Goal: Task Accomplishment & Management: Complete application form

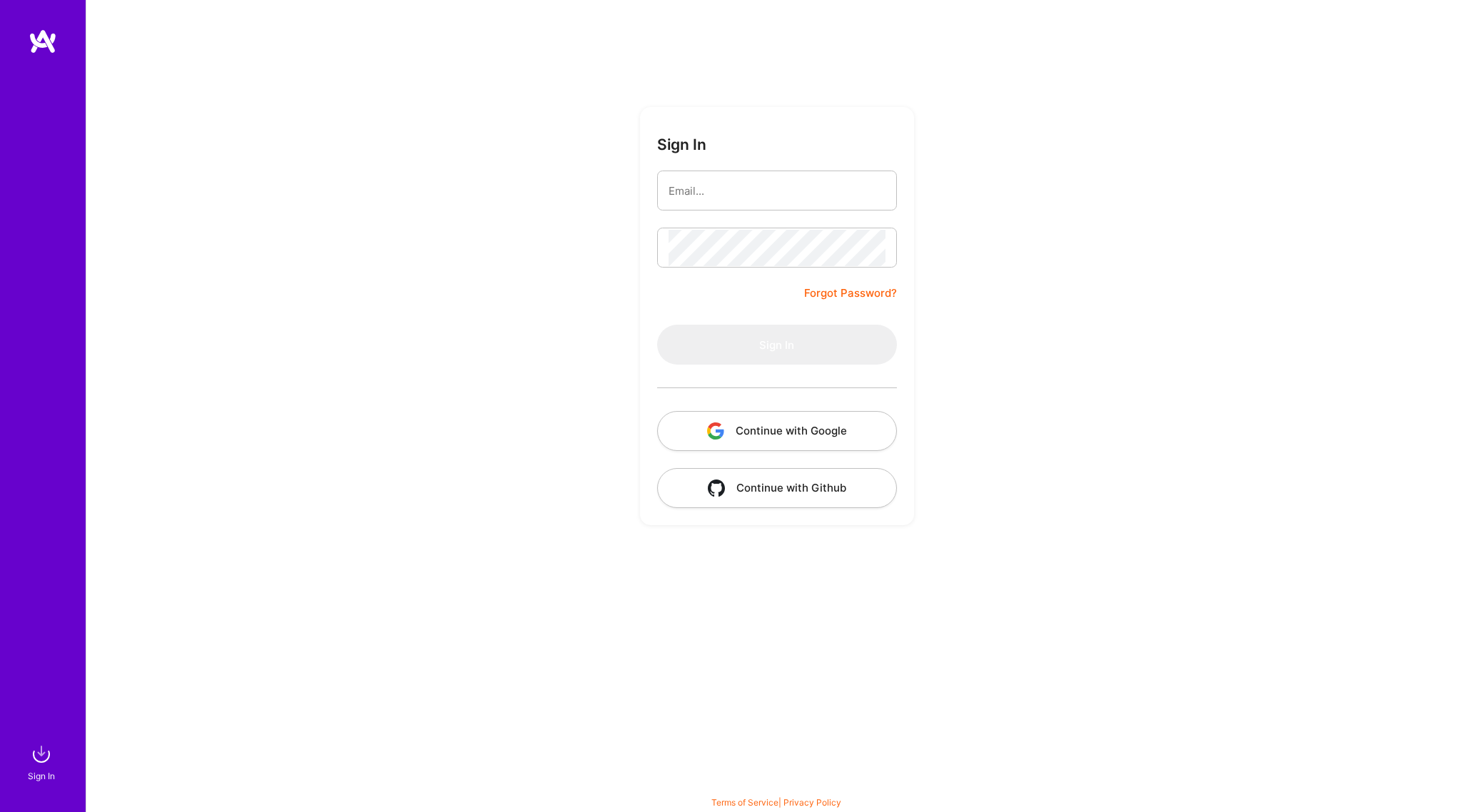
click at [760, 434] on button "Continue with Google" at bounding box center [777, 430] width 240 height 40
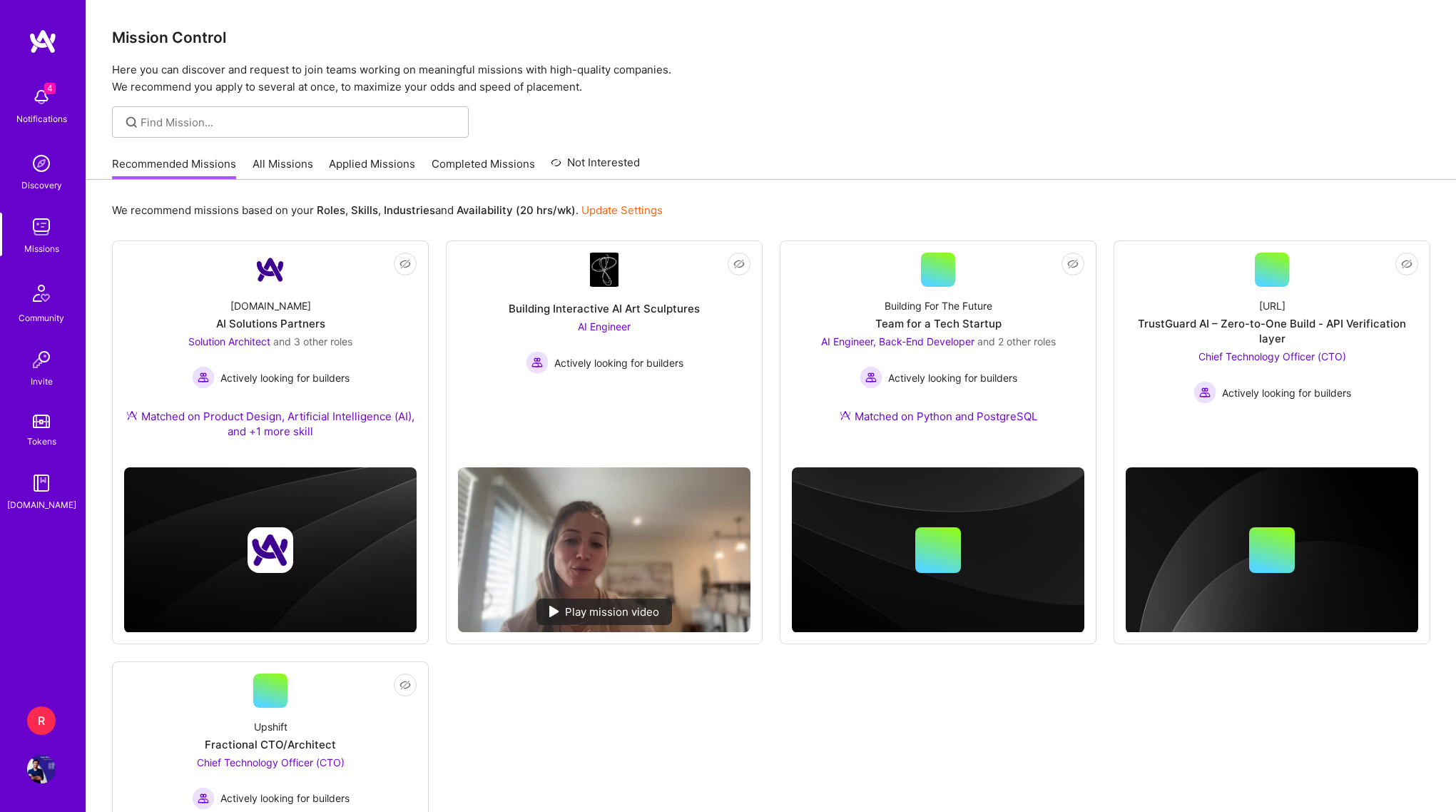
click at [24, 92] on div "4 Notifications" at bounding box center [42, 104] width 88 height 49
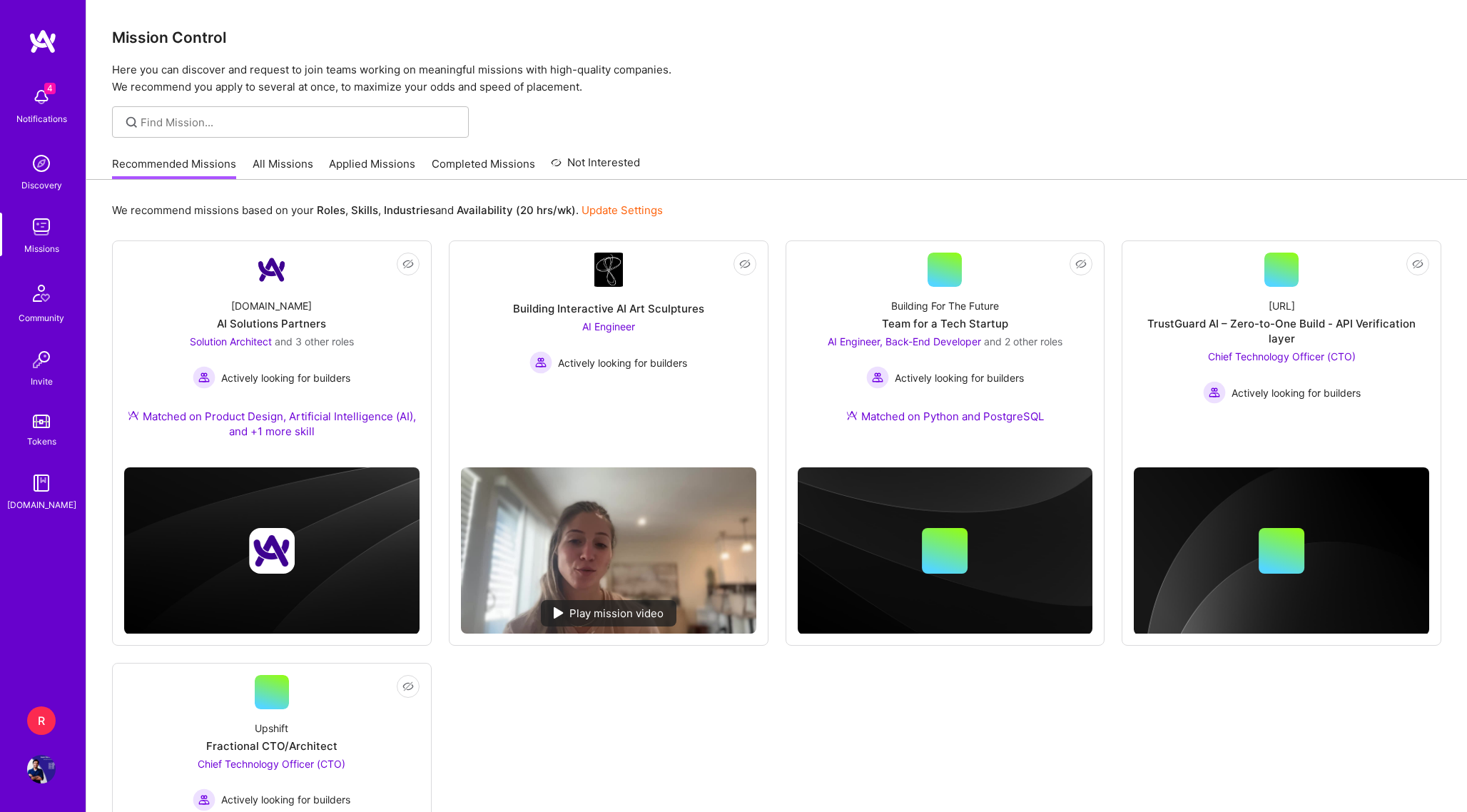
drag, startPoint x: 285, startPoint y: 106, endPoint x: 274, endPoint y: 121, distance: 18.6
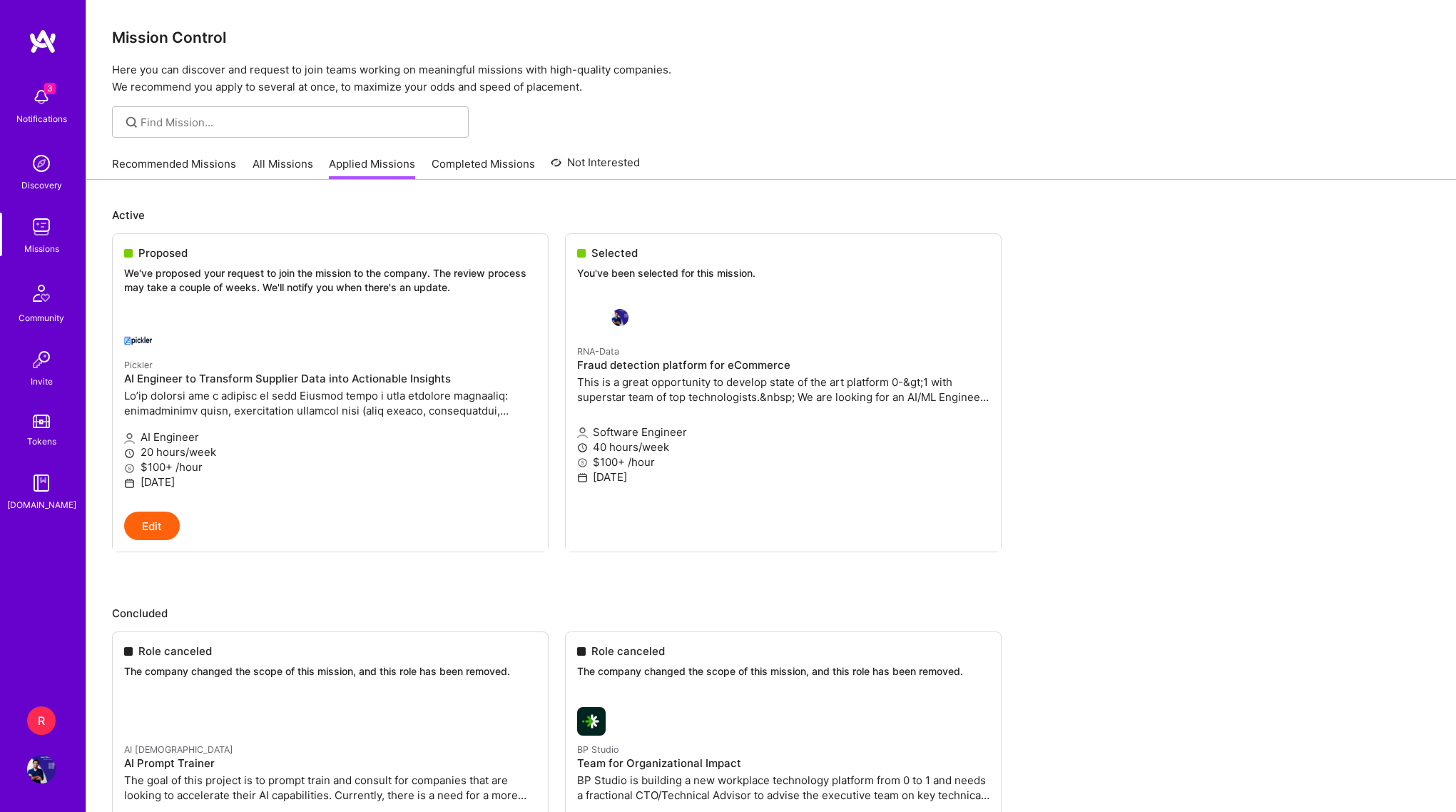
click at [281, 154] on div "Recommended Missions All Missions Applied Missions Completed Missions Not Inter…" at bounding box center [375, 164] width 527 height 31
click at [201, 339] on div at bounding box center [261, 336] width 275 height 29
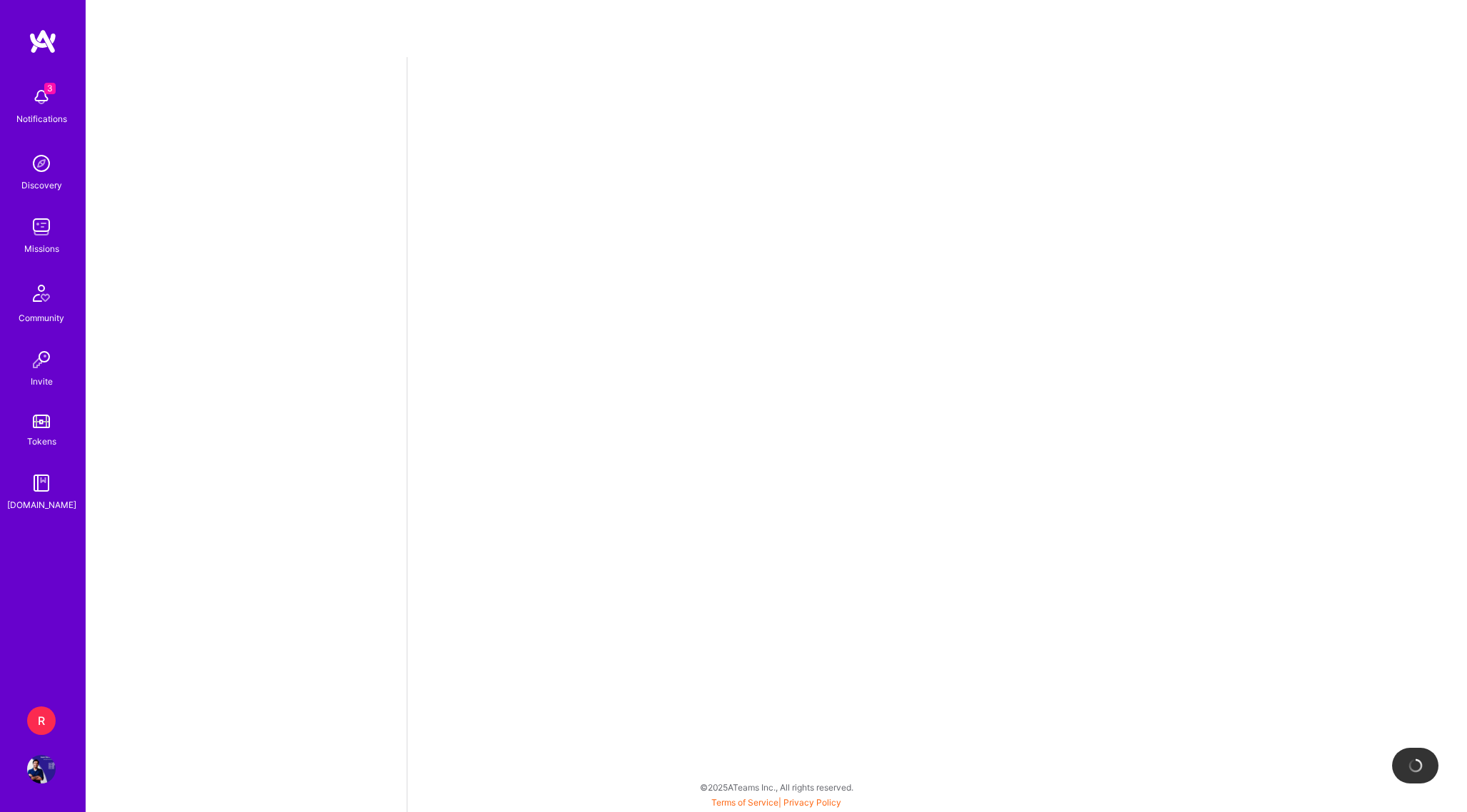
select select "SG"
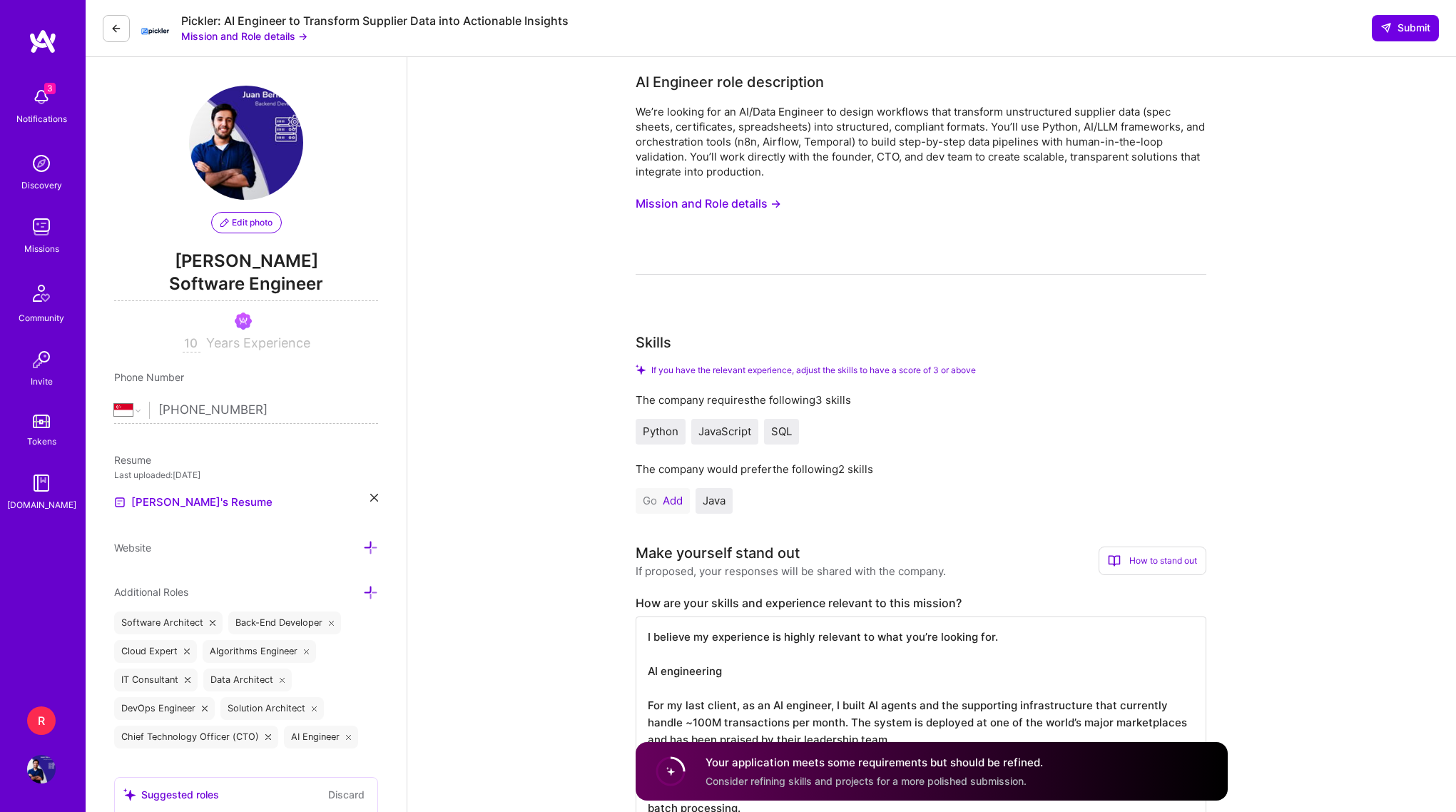
click at [739, 199] on button "Mission and Role details →" at bounding box center [708, 204] width 145 height 26
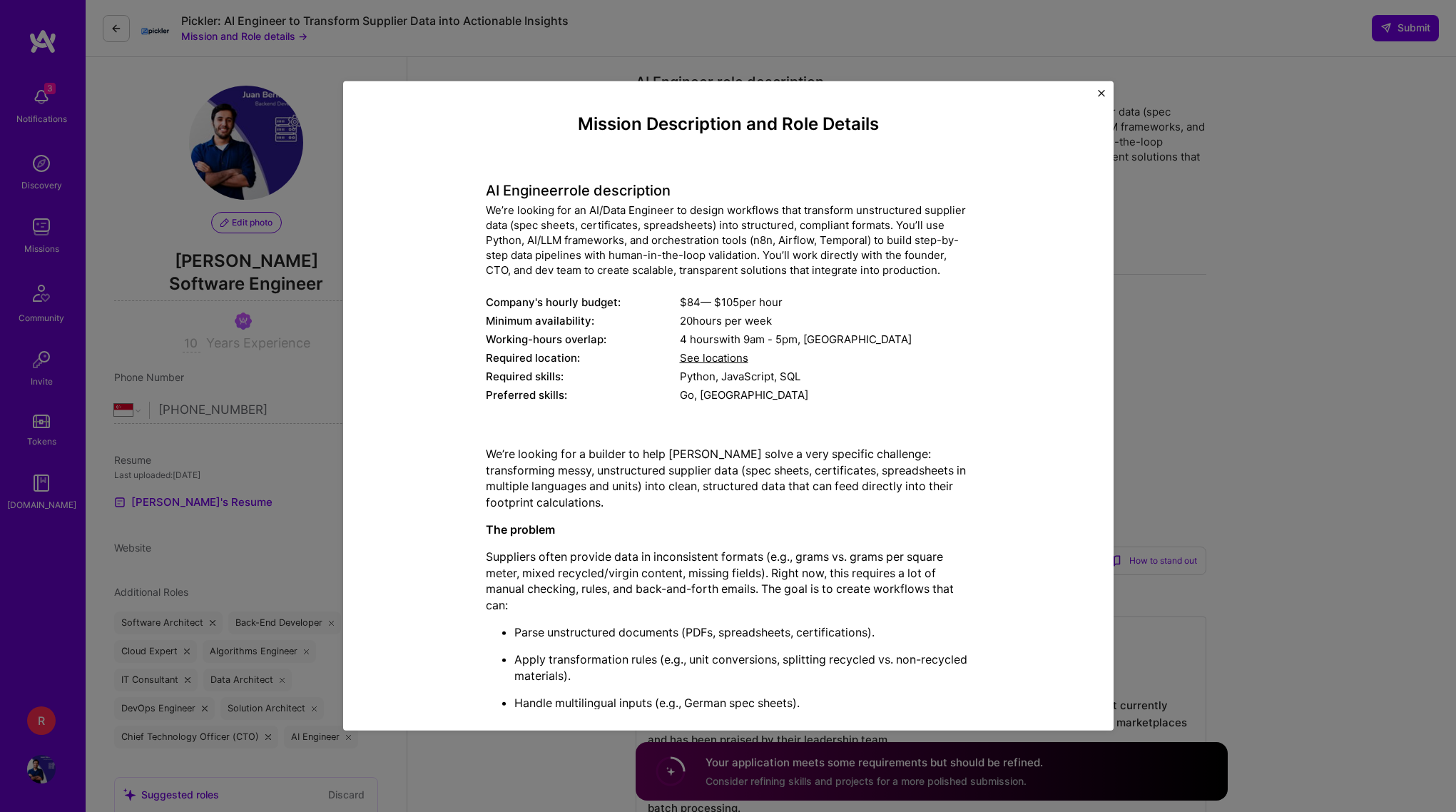
click at [643, 236] on div "We’re looking for an AI/Data Engineer to design workflows that transform unstru…" at bounding box center [728, 240] width 485 height 75
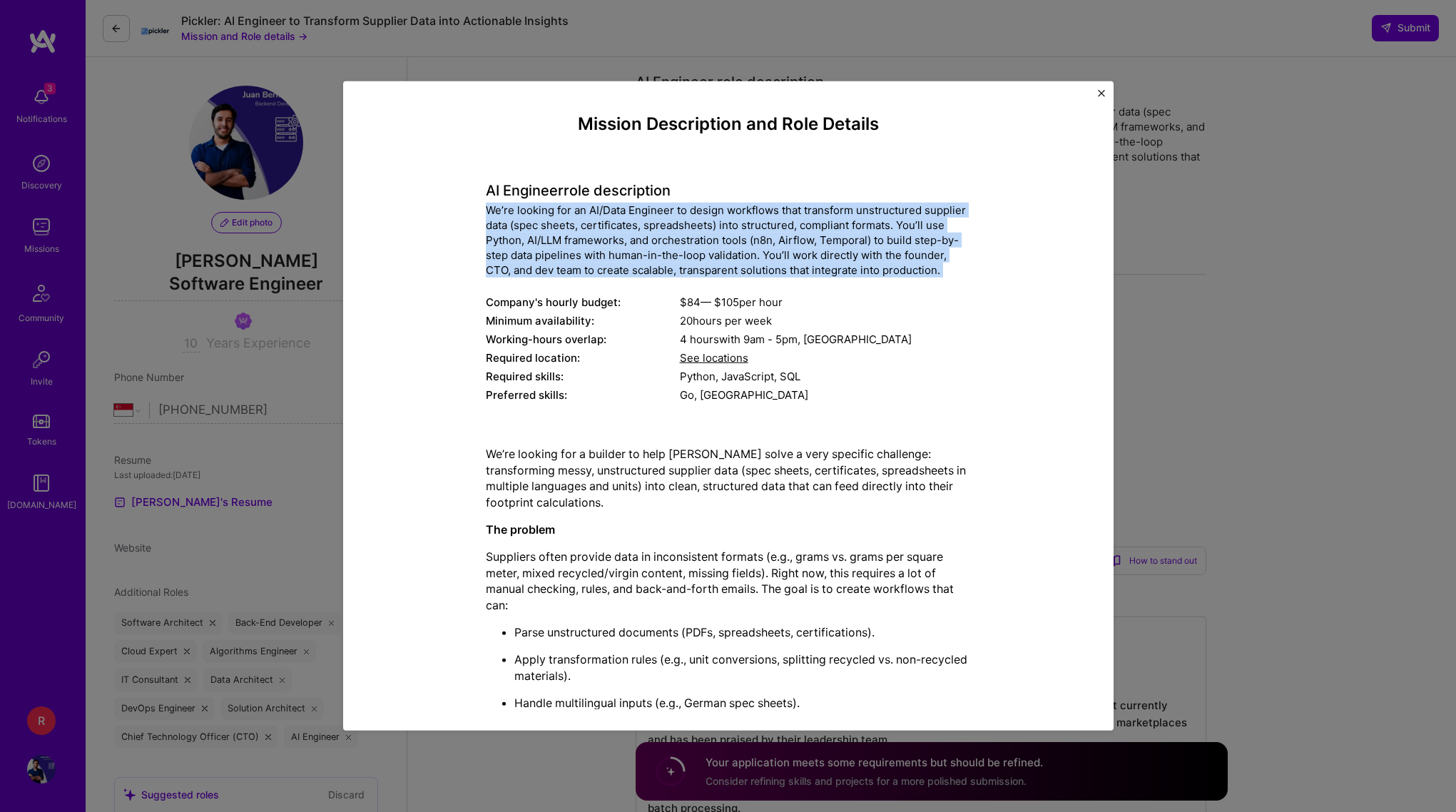
click at [643, 236] on div "We’re looking for an AI/Data Engineer to design workflows that transform unstru…" at bounding box center [728, 240] width 485 height 75
copy div "We’re looking for an AI/Data Engineer to design workflows that transform unstru…"
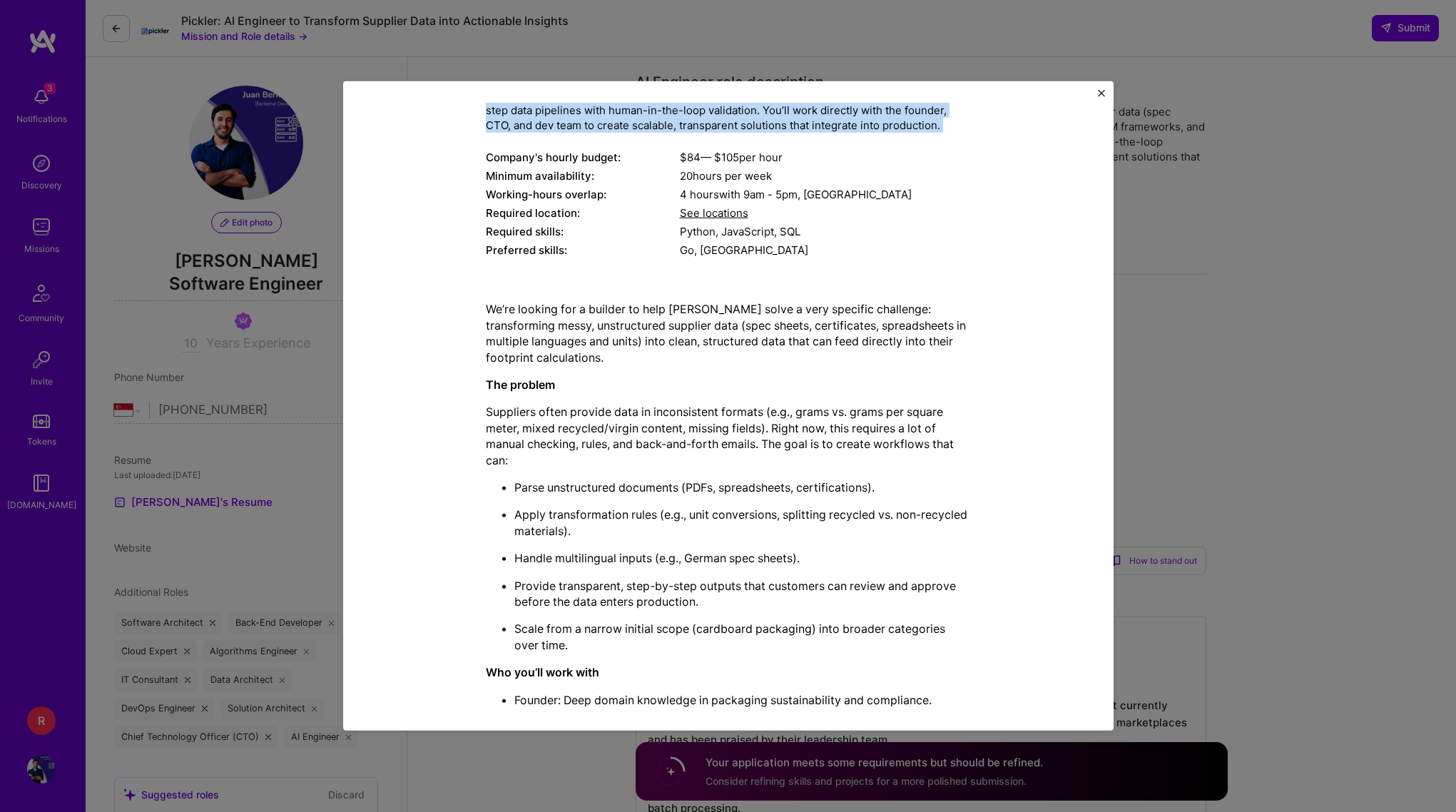
scroll to position [153, 0]
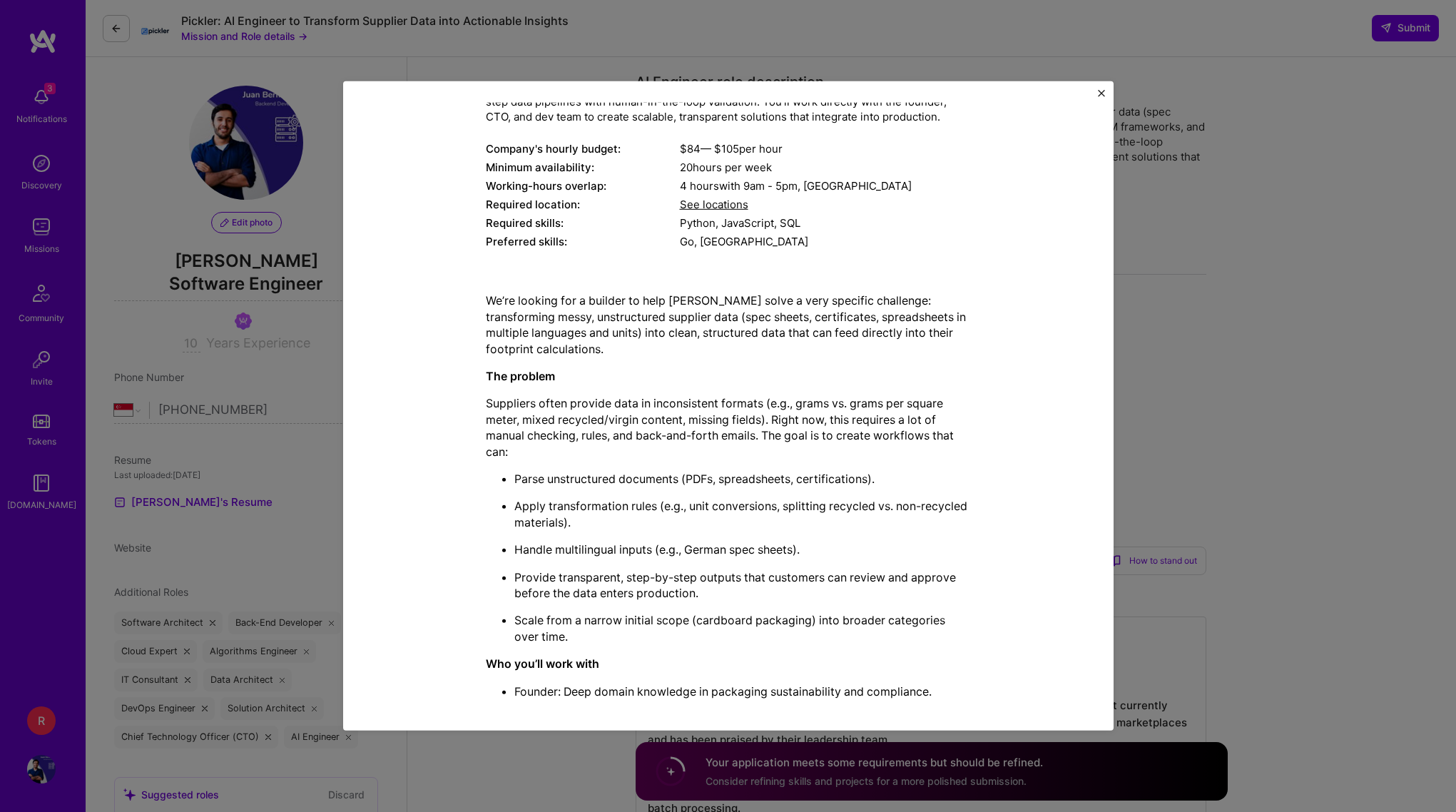
click at [710, 381] on p "The problem" at bounding box center [728, 375] width 485 height 15
click at [723, 312] on p "We’re looking for a builder to help [PERSON_NAME] solve a very specific challen…" at bounding box center [728, 324] width 485 height 64
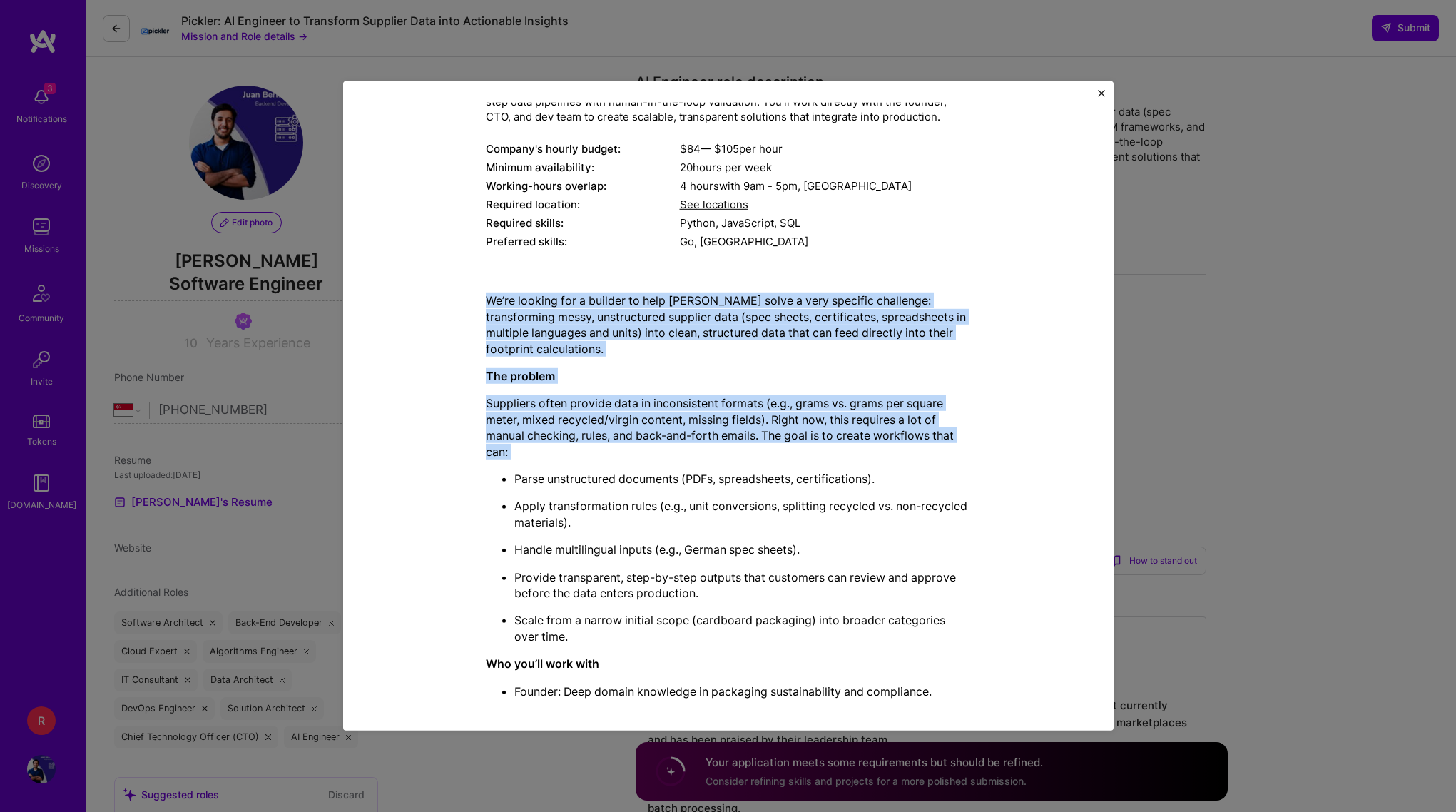
drag, startPoint x: 723, startPoint y: 312, endPoint x: 687, endPoint y: 437, distance: 130.1
click at [687, 437] on div "We’re looking for a builder to help [PERSON_NAME] solve a very specific challen…" at bounding box center [728, 708] width 485 height 831
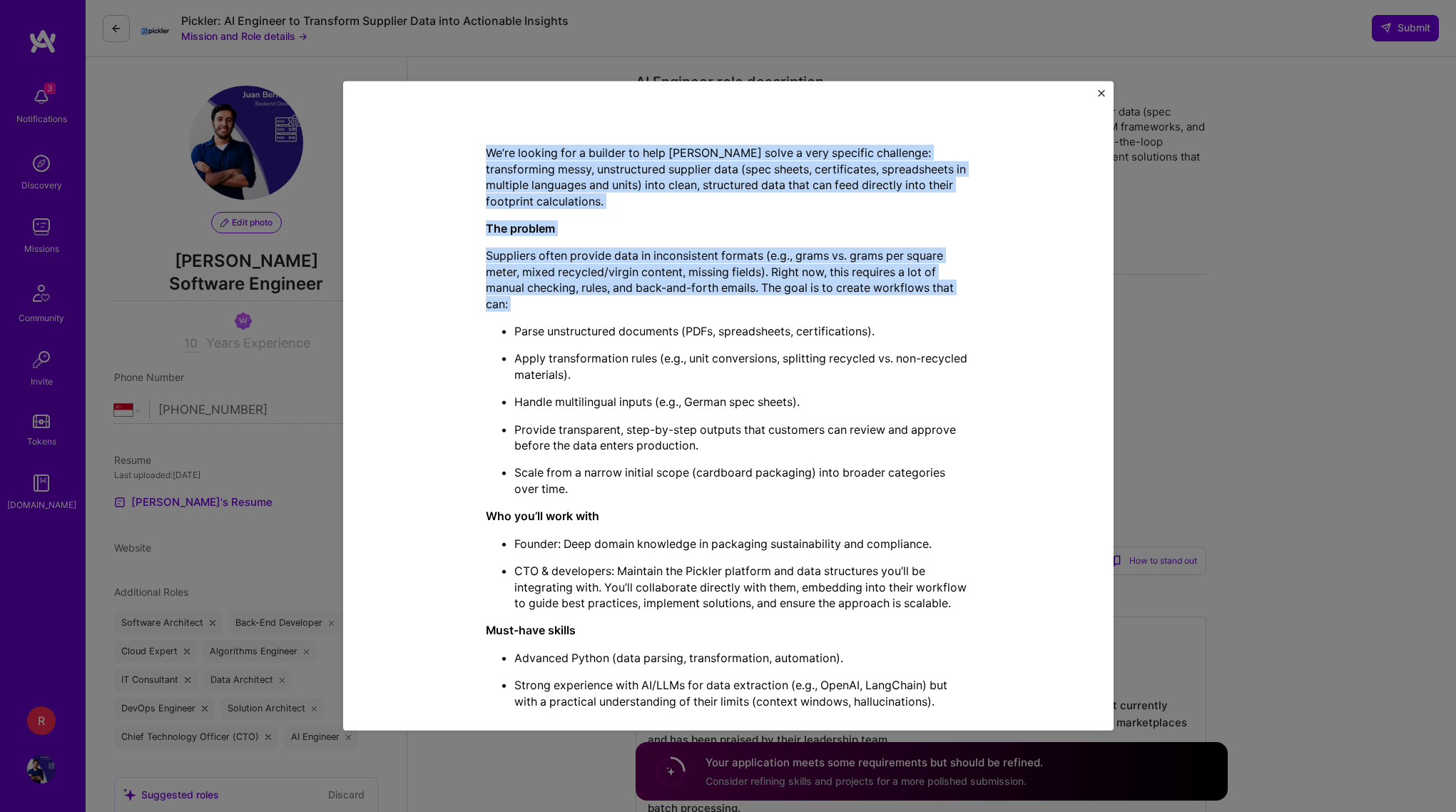
scroll to position [305, 0]
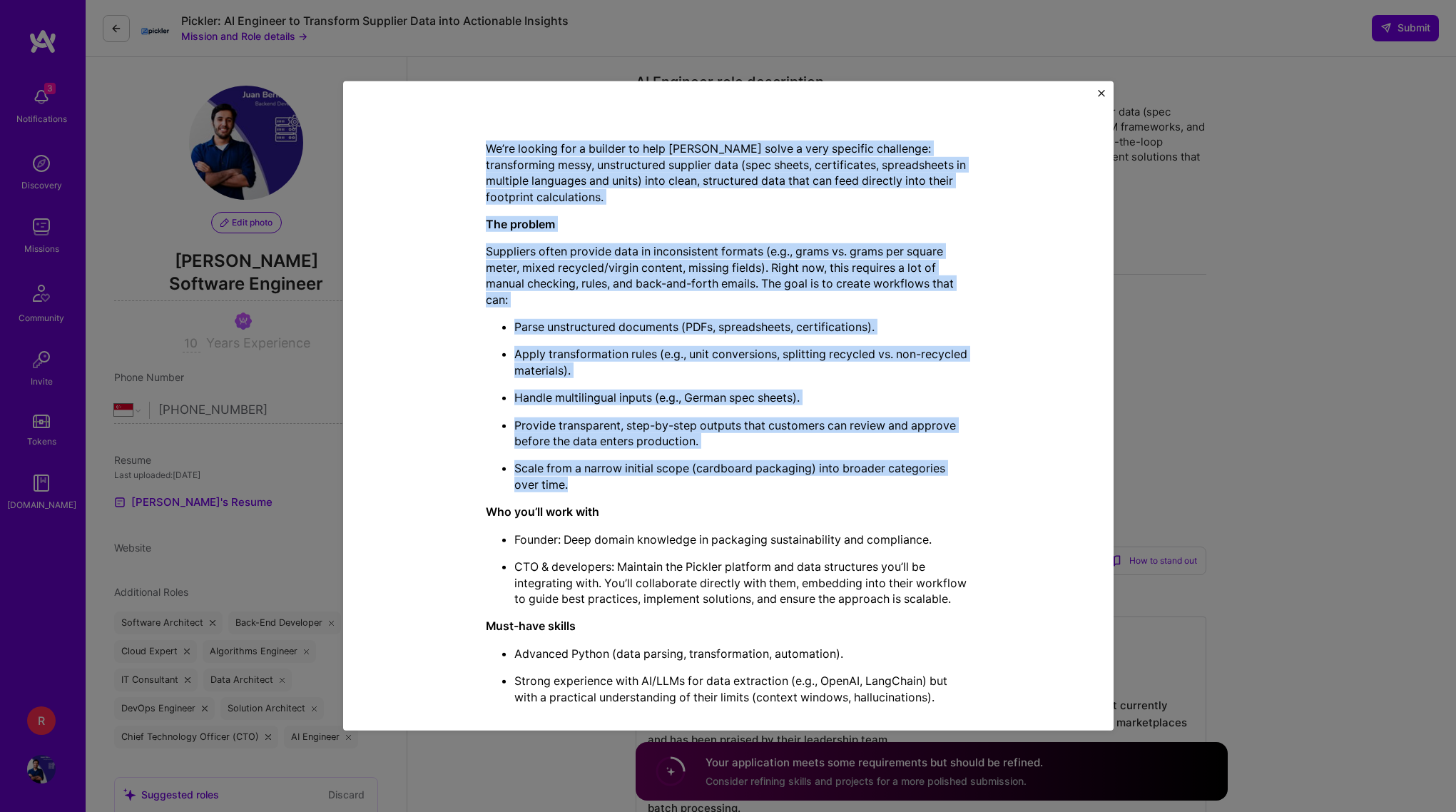
click at [688, 479] on p "Scale from a narrow initial scope (cardboard packaging) into broader categories…" at bounding box center [743, 475] width 457 height 32
copy div "We’re looking for a builder to help [PERSON_NAME] solve a very specific challen…"
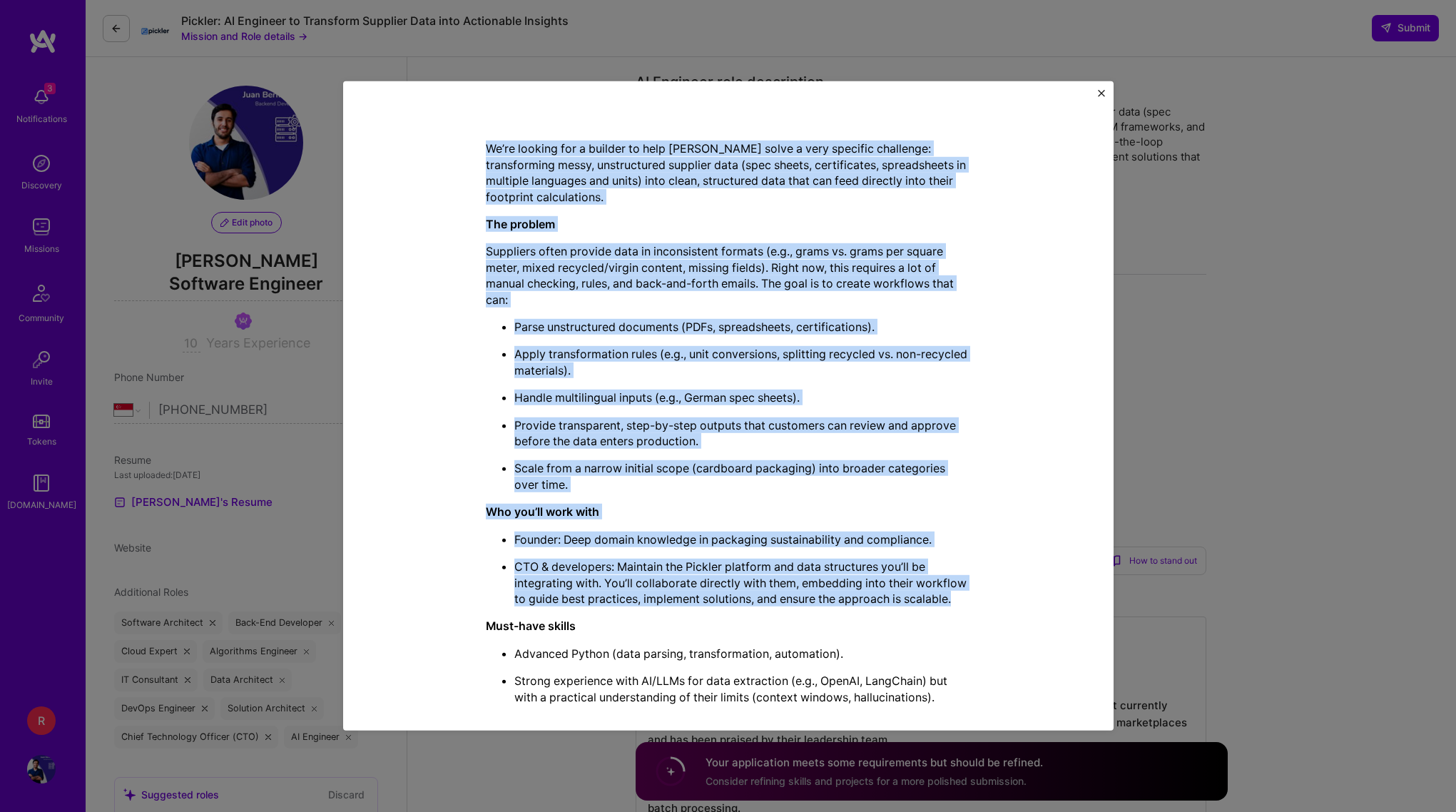
click at [805, 585] on p "CTO & developers: Maintain the Pickler platform and data structures you’ll be i…" at bounding box center [743, 582] width 457 height 48
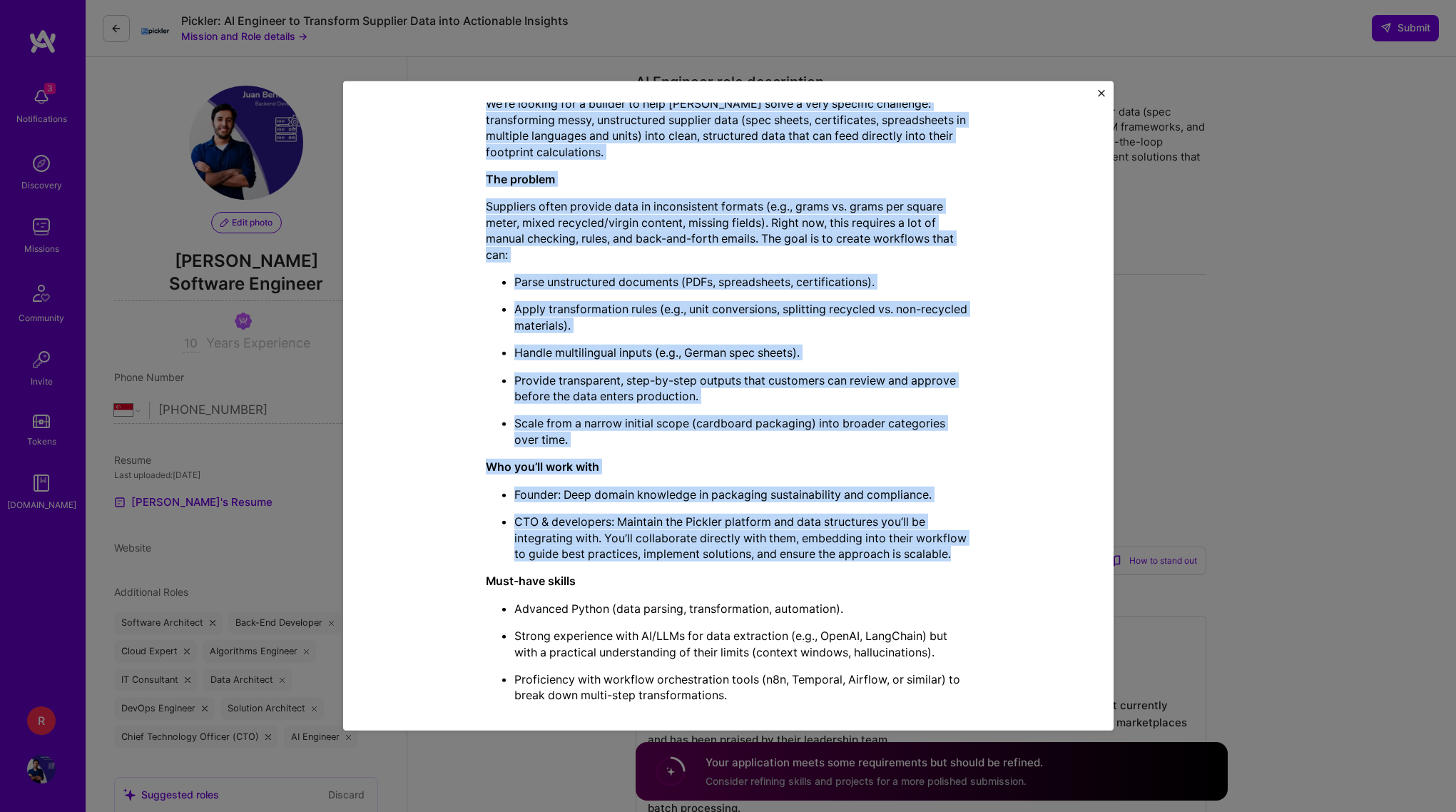
scroll to position [354, 0]
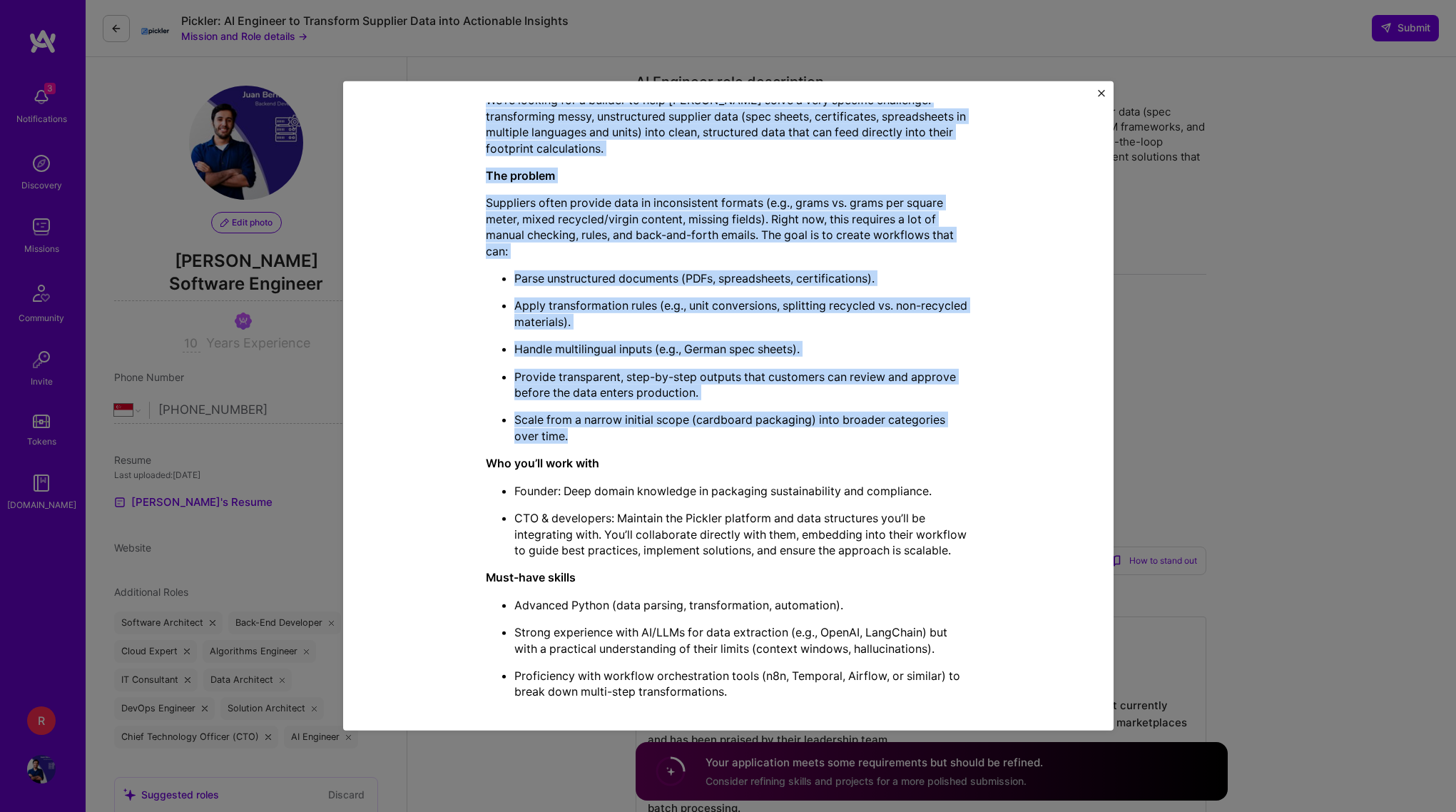
click at [841, 435] on p "Scale from a narrow initial scope (cardboard packaging) into broader categories…" at bounding box center [743, 427] width 457 height 32
copy div "We’re looking for a builder to help [PERSON_NAME] solve a very specific challen…"
click at [761, 276] on p "Parse unstructured documents (PDFs, spreadsheets, certifications)." at bounding box center [743, 278] width 457 height 15
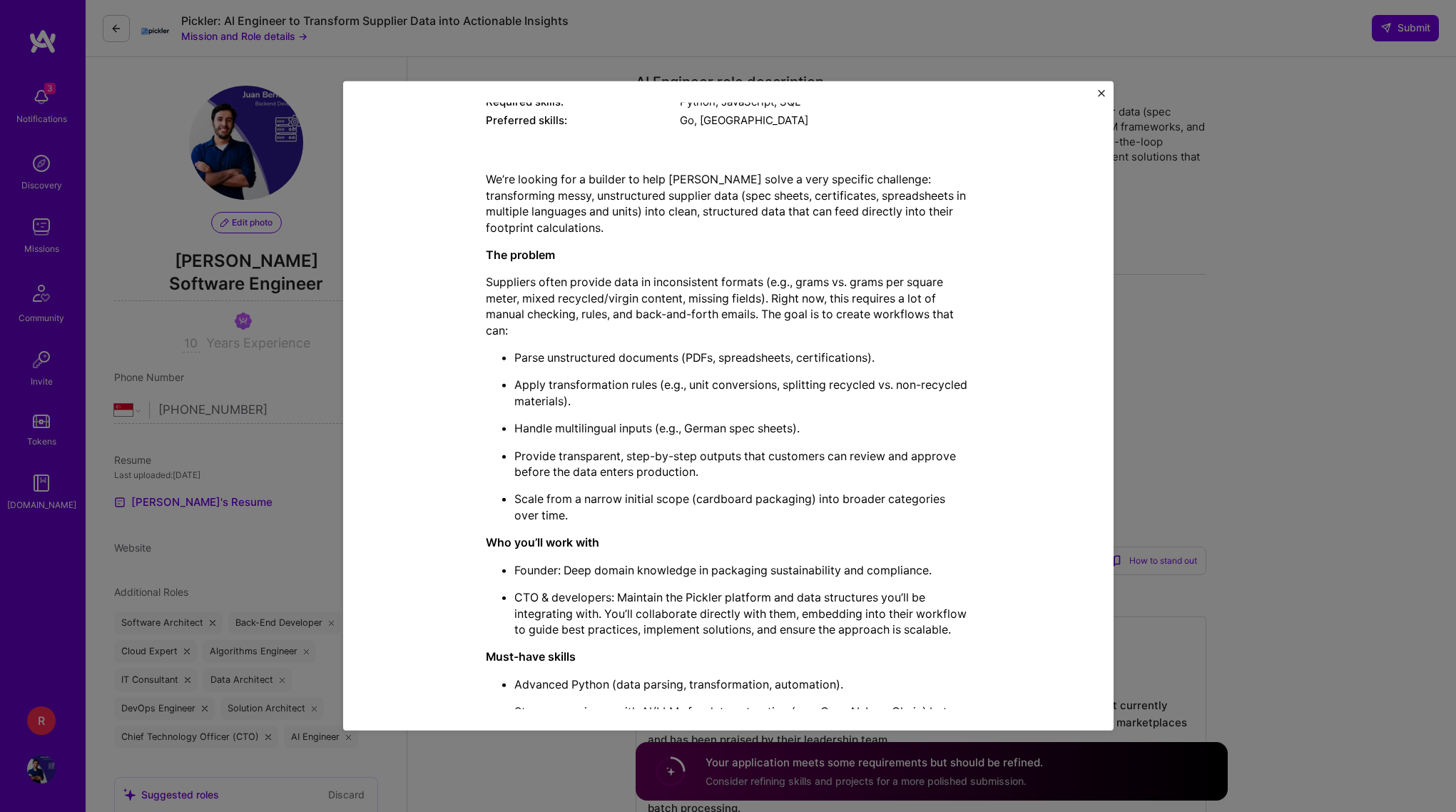
scroll to position [0, 0]
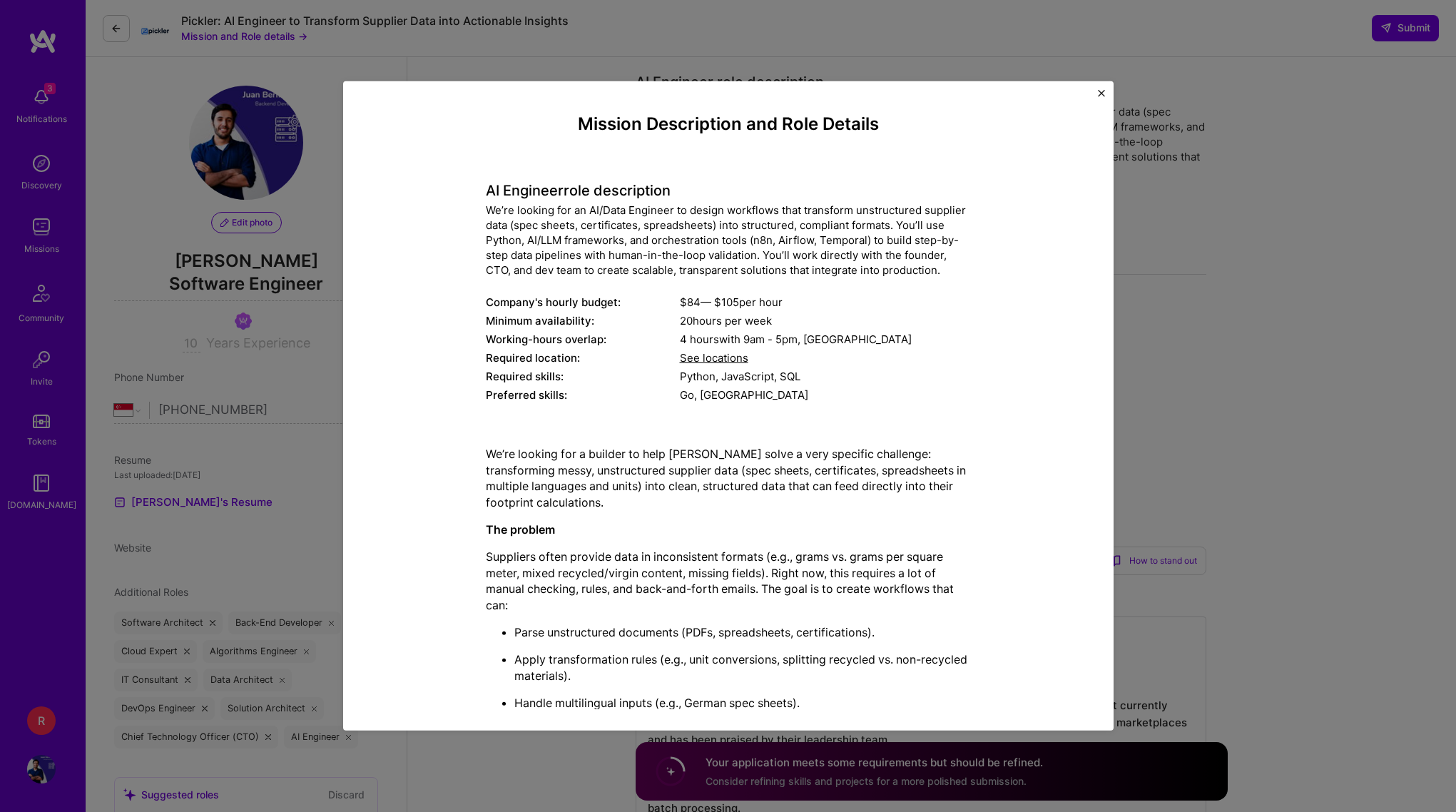
click at [1202, 110] on div "Mission Description and Role Details AI Engineer role description We’re looking…" at bounding box center [728, 406] width 1456 height 812
